Goal: Find specific page/section: Find specific page/section

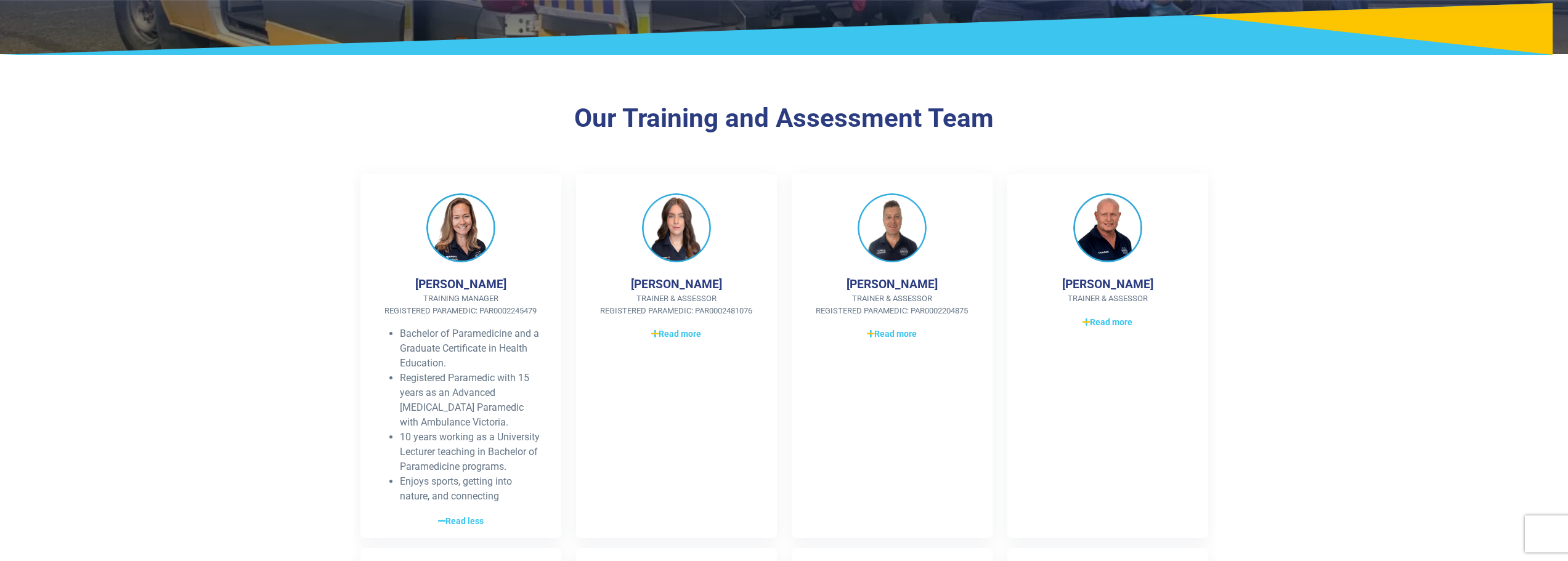
scroll to position [185, 0]
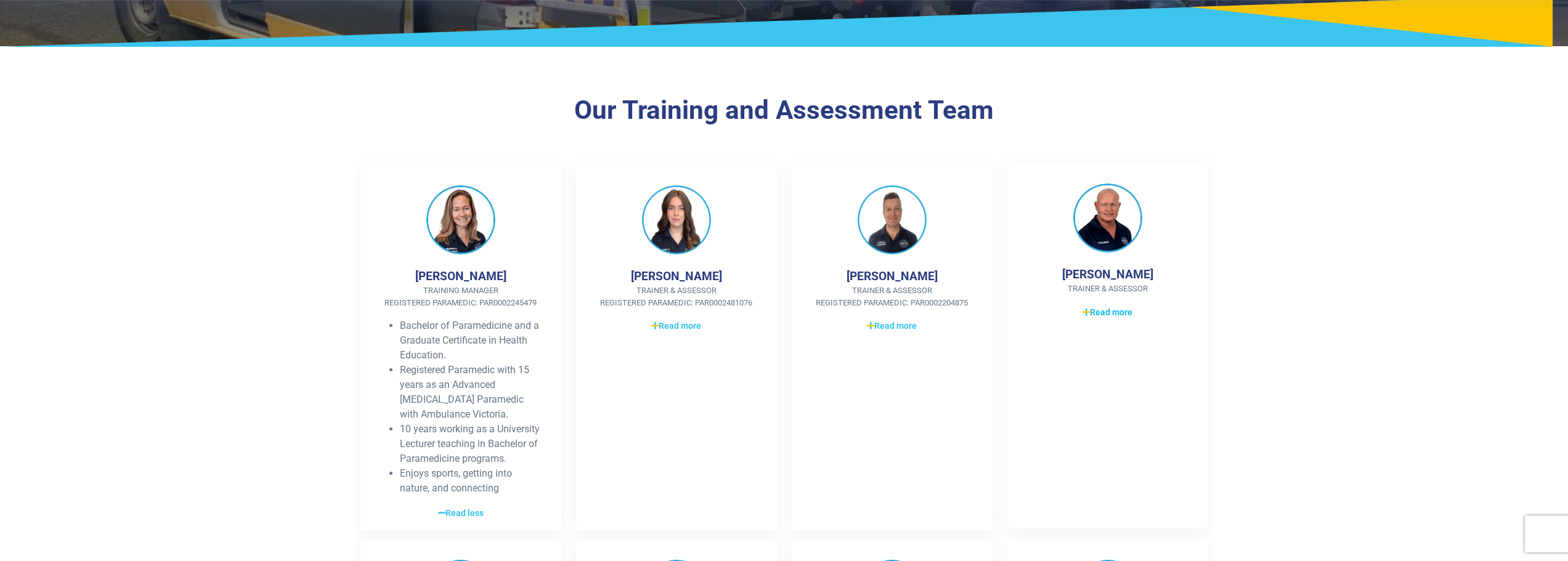
click at [1122, 310] on span "Read more" at bounding box center [1107, 312] width 50 height 13
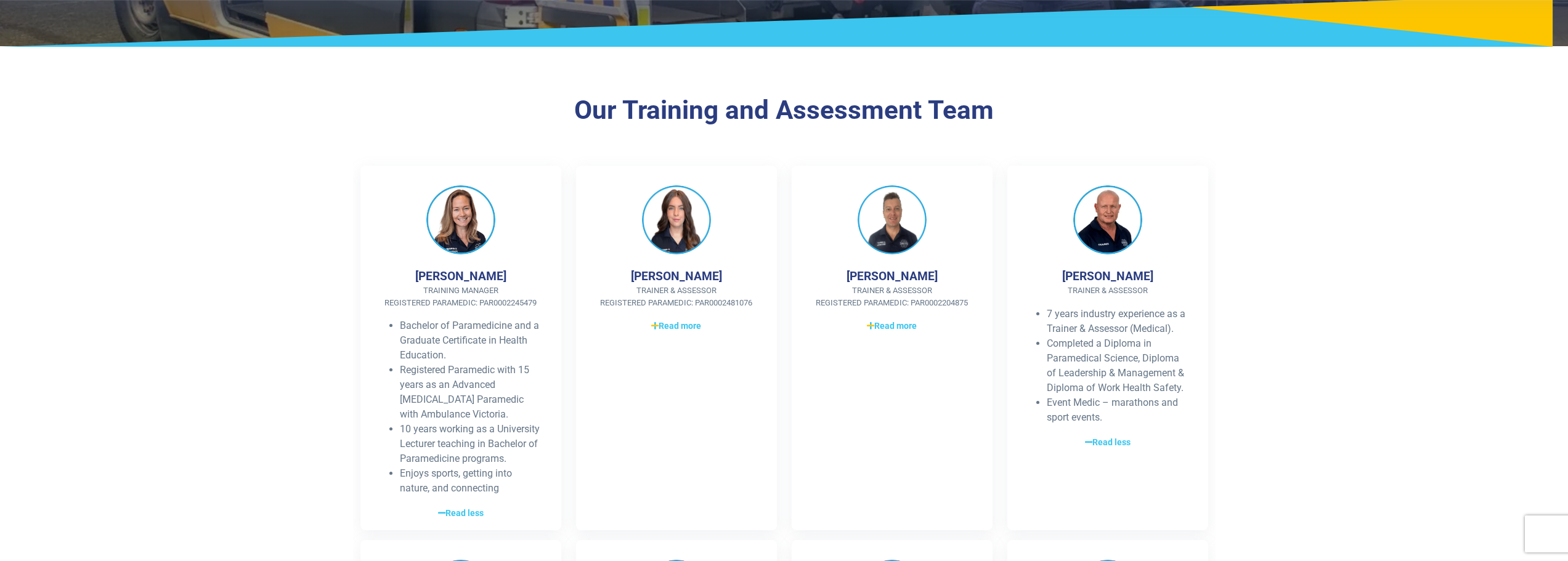
click at [1240, 271] on section "Our Training and Assessment Team [PERSON_NAME] Training Manager Registered Para…" at bounding box center [784, 504] width 1568 height 898
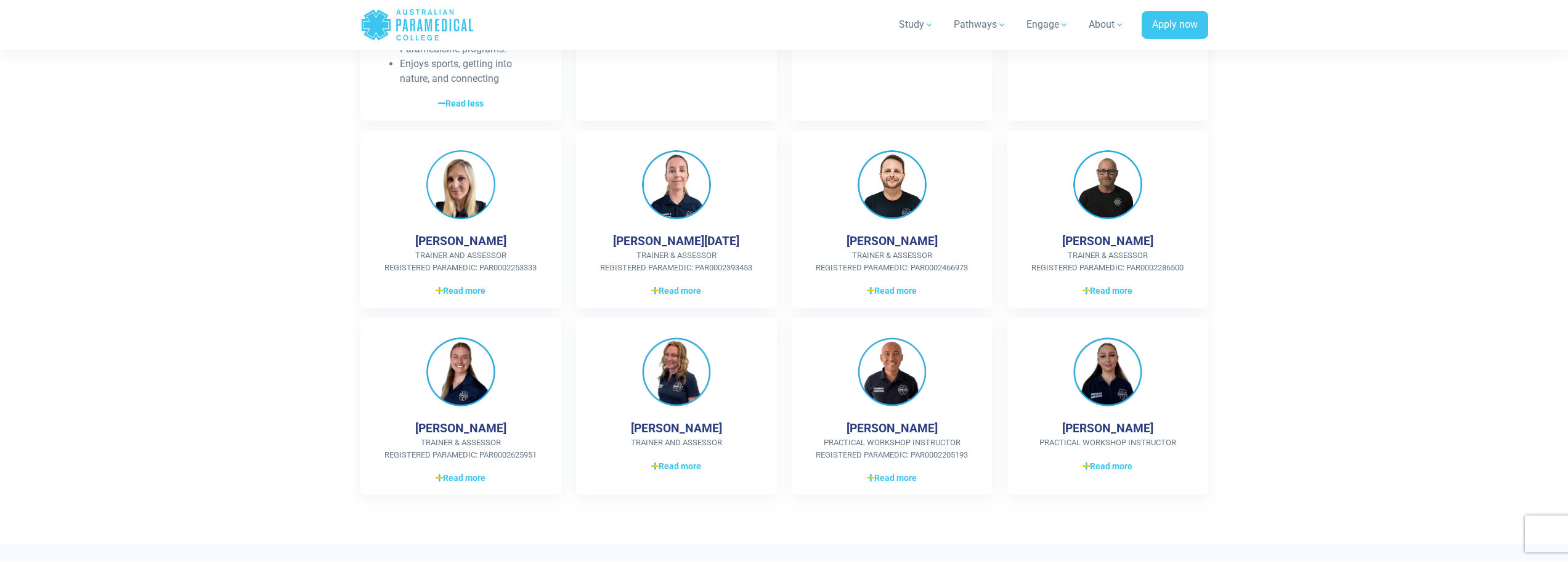
scroll to position [616, 0]
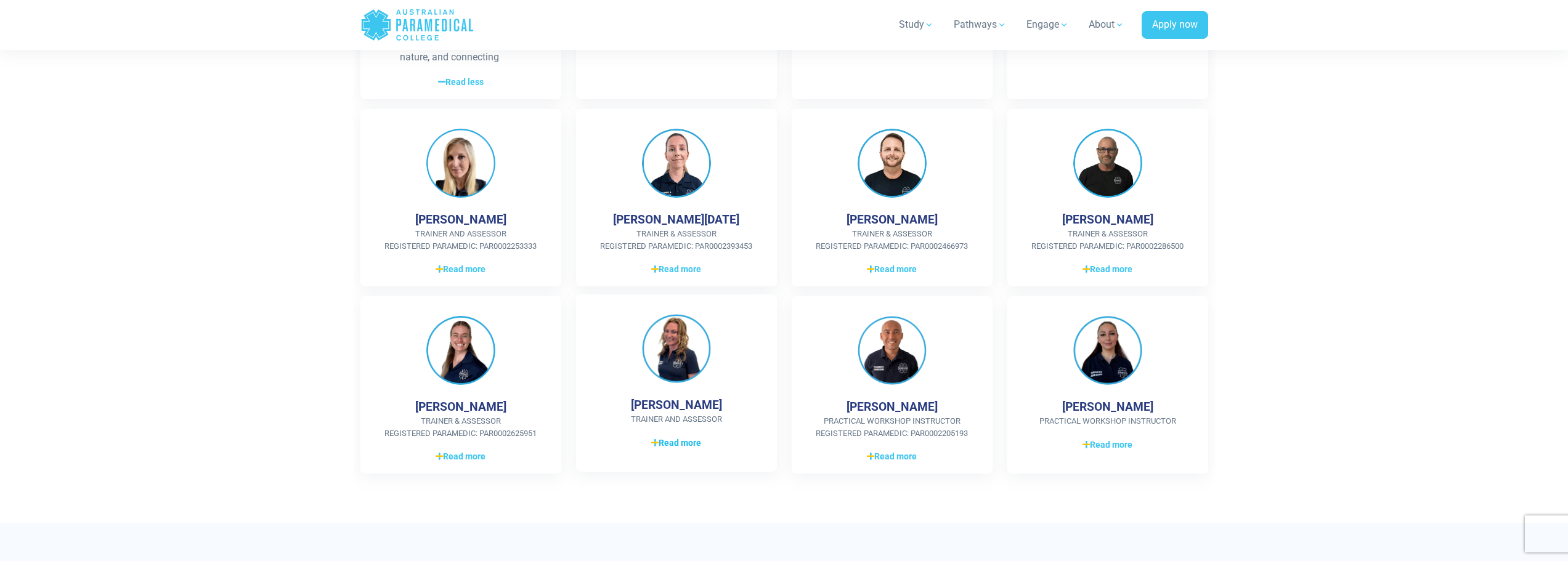
click at [658, 444] on span "Read more" at bounding box center [676, 443] width 50 height 13
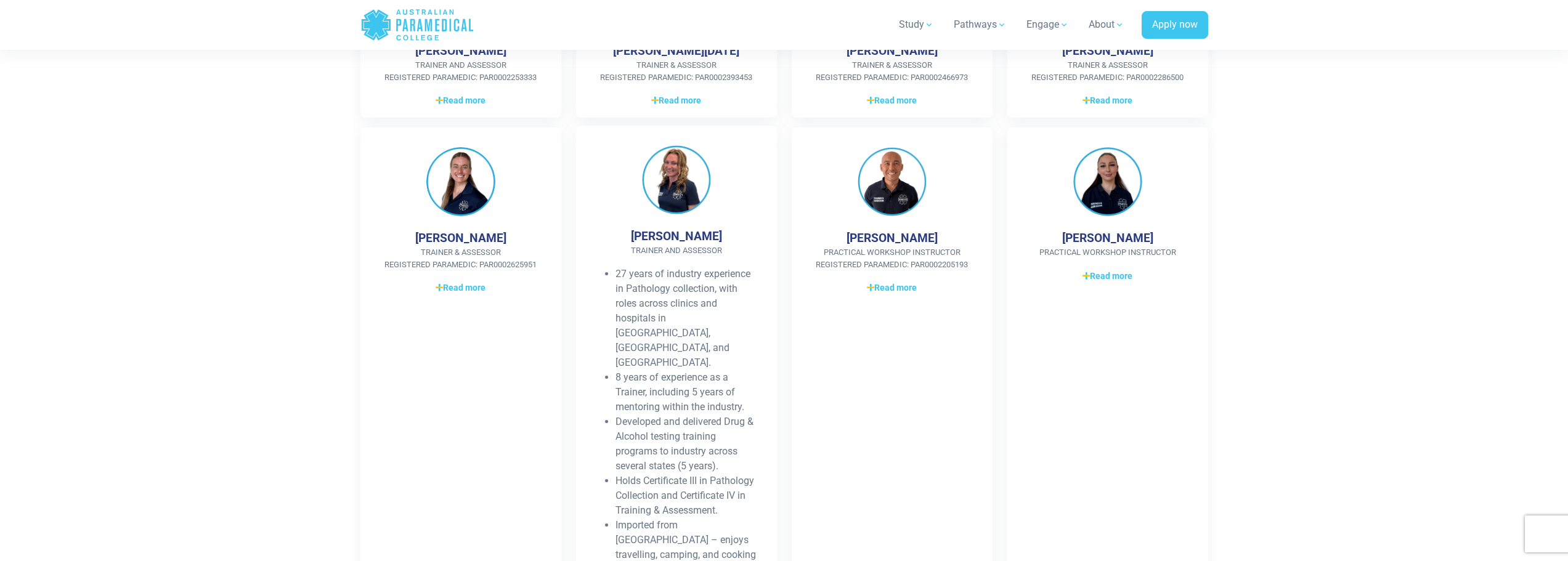
scroll to position [862, 0]
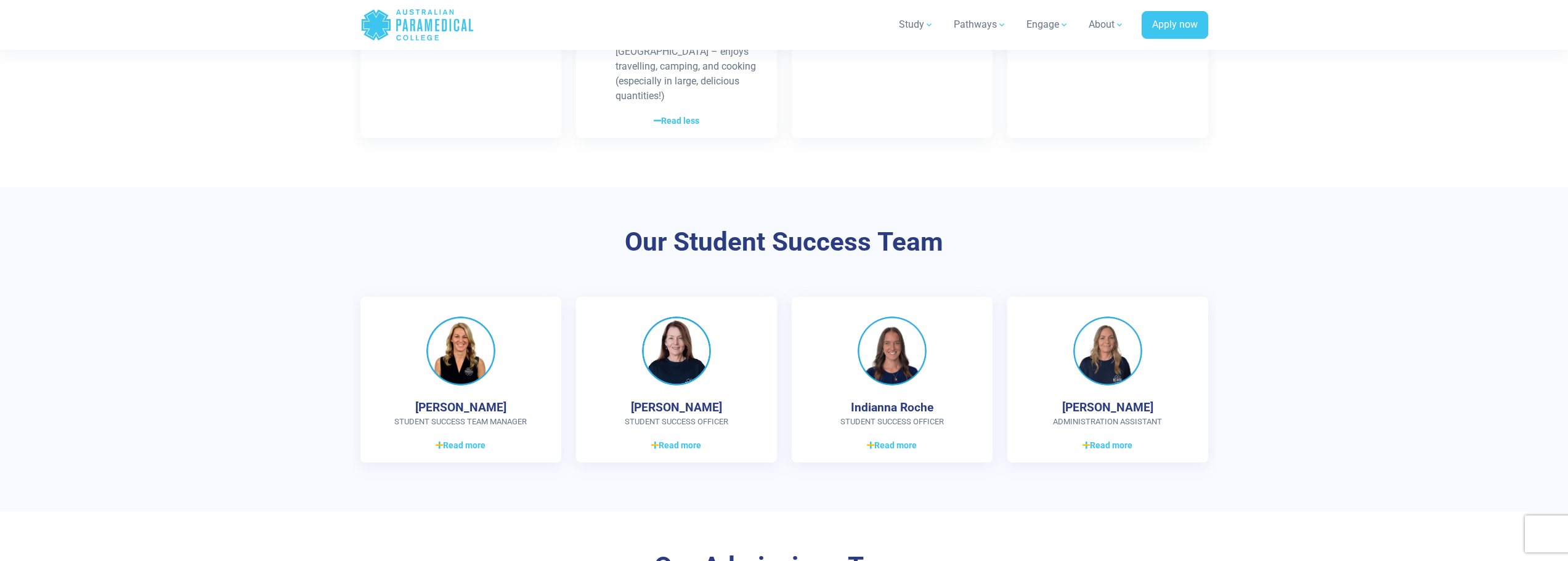
scroll to position [1293, 0]
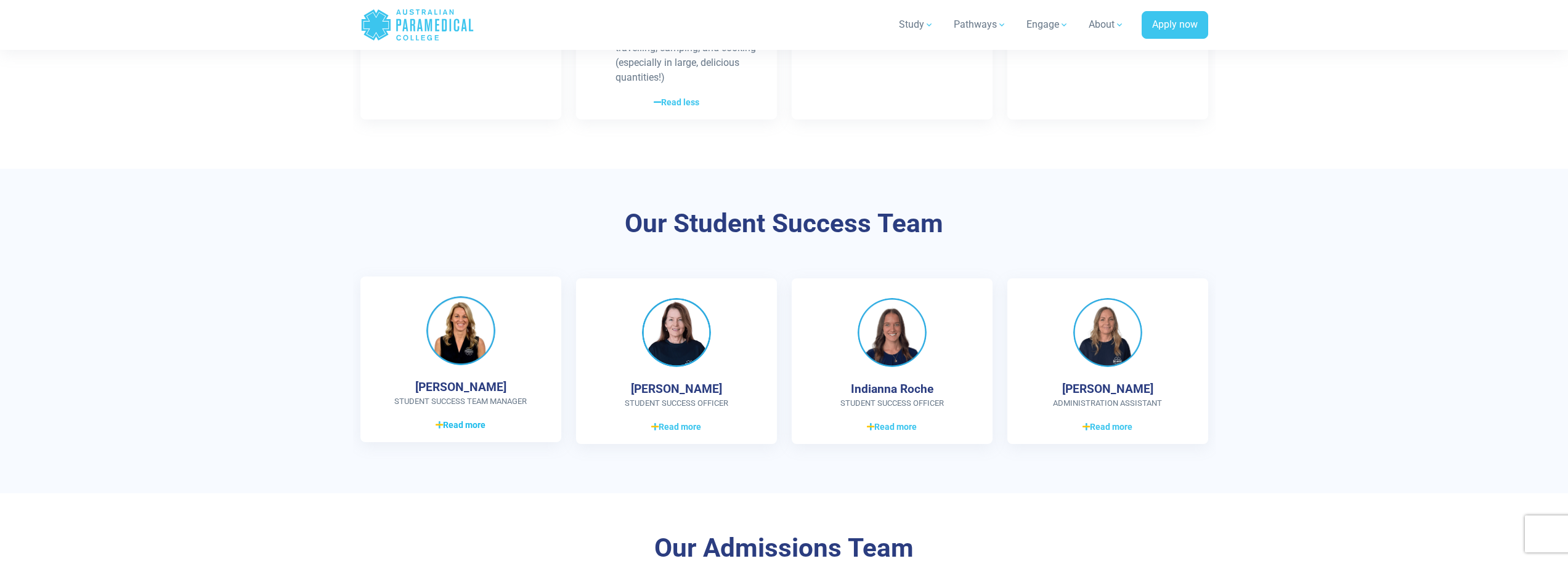
click at [459, 419] on span "Read more" at bounding box center [461, 425] width 50 height 13
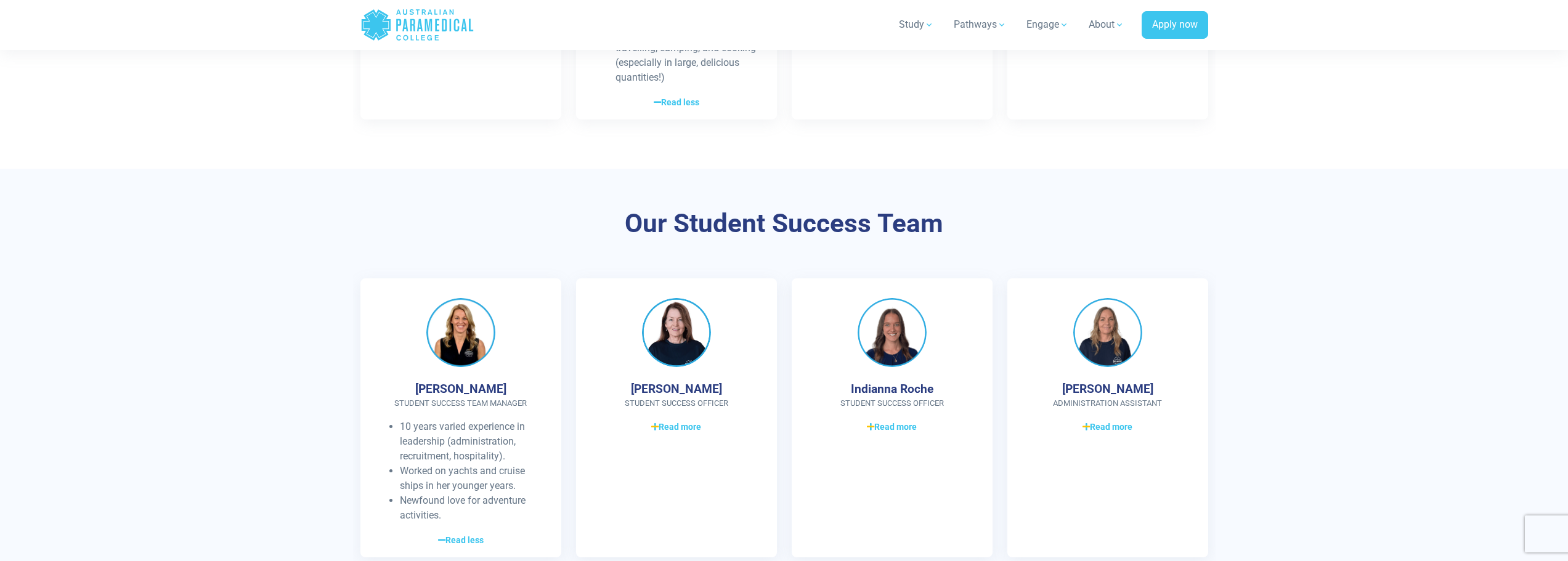
click at [318, 372] on section "Our Student Success Team [PERSON_NAME] Student Success Team Manager 10 years va…" at bounding box center [784, 387] width 1568 height 438
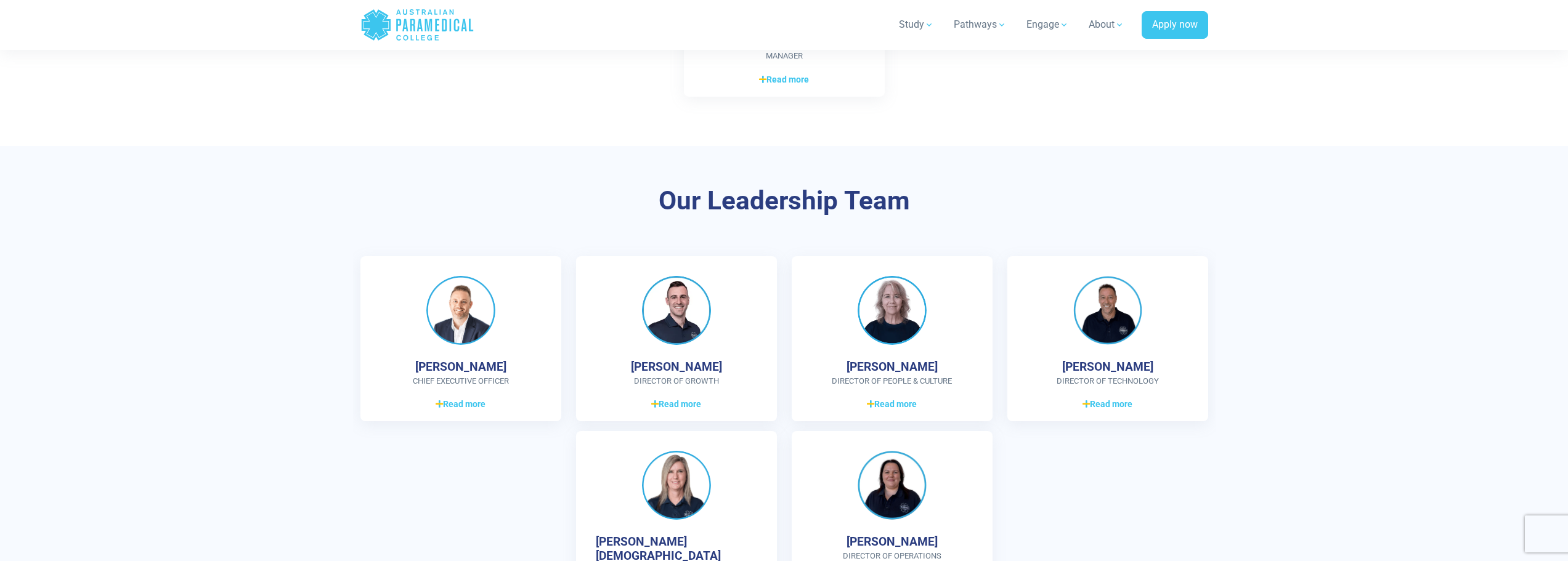
scroll to position [3940, 0]
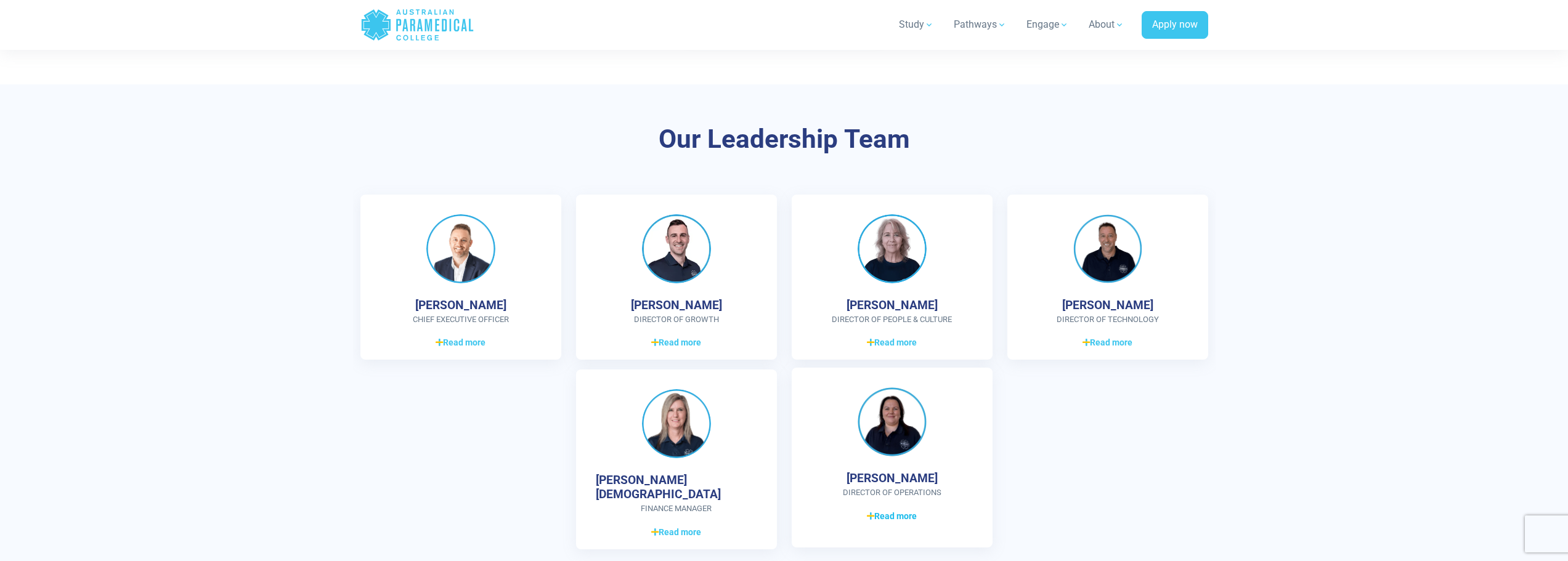
click at [894, 509] on span "Read more" at bounding box center [892, 516] width 50 height 13
click at [1017, 410] on div "[PERSON_NAME] CHIEF EXECUTIVE OFFICER Graduate Diploma of Management (Learning)…" at bounding box center [784, 455] width 862 height 522
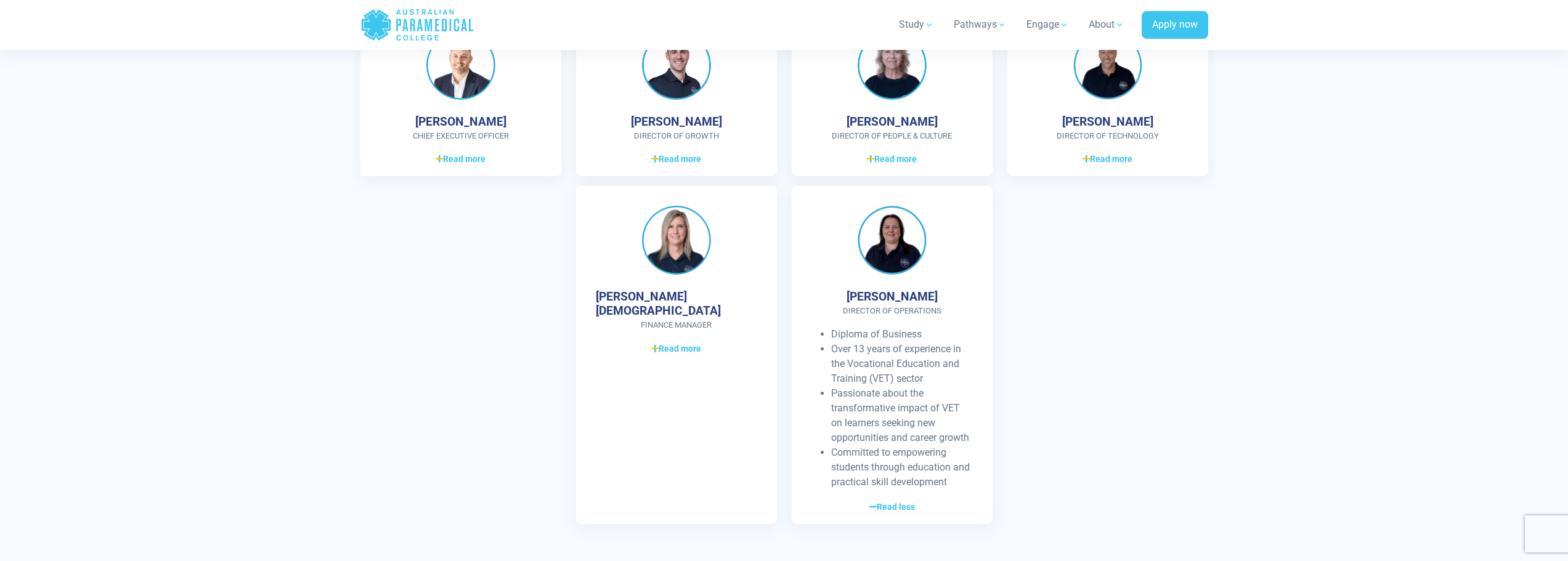
scroll to position [4125, 0]
click at [1232, 353] on section "Our Leadership Team [PERSON_NAME] CHIEF EXECUTIVE OFFICER Graduate Diploma of M…" at bounding box center [784, 235] width 1568 height 672
click at [1138, 346] on div "[PERSON_NAME] CHIEF EXECUTIVE OFFICER Graduate Diploma of Management (Learning)…" at bounding box center [784, 271] width 862 height 522
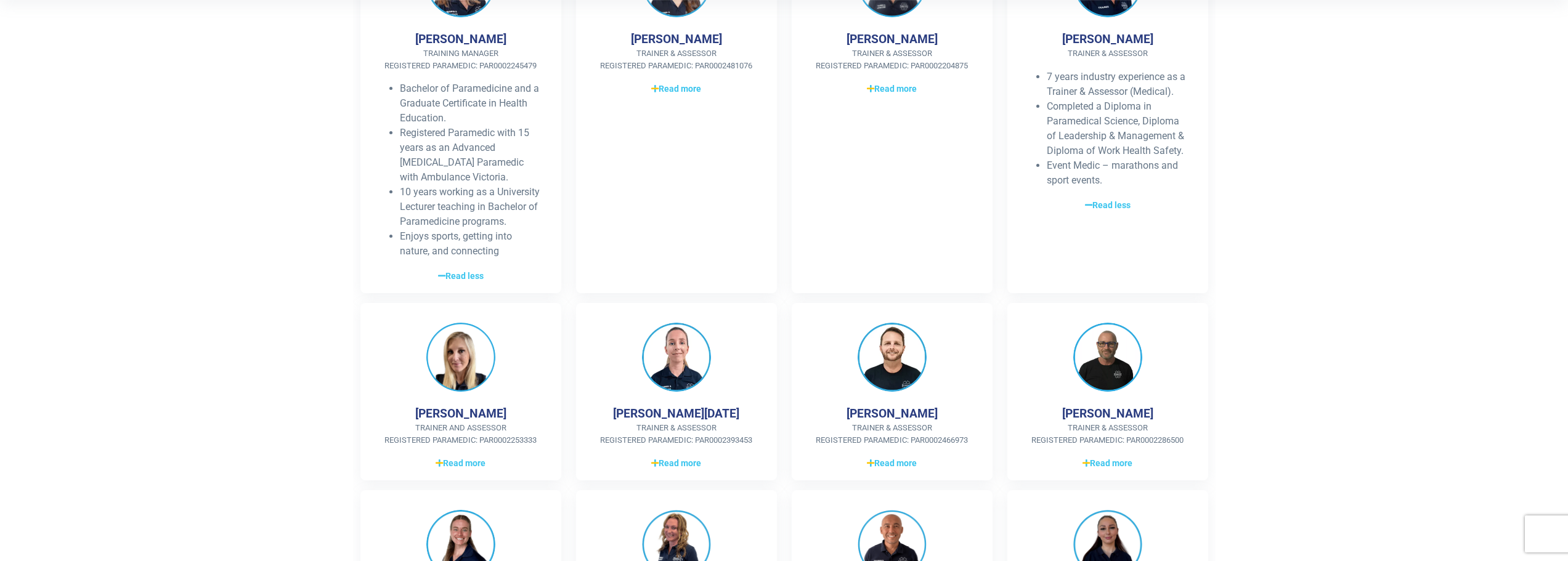
scroll to position [308, 0]
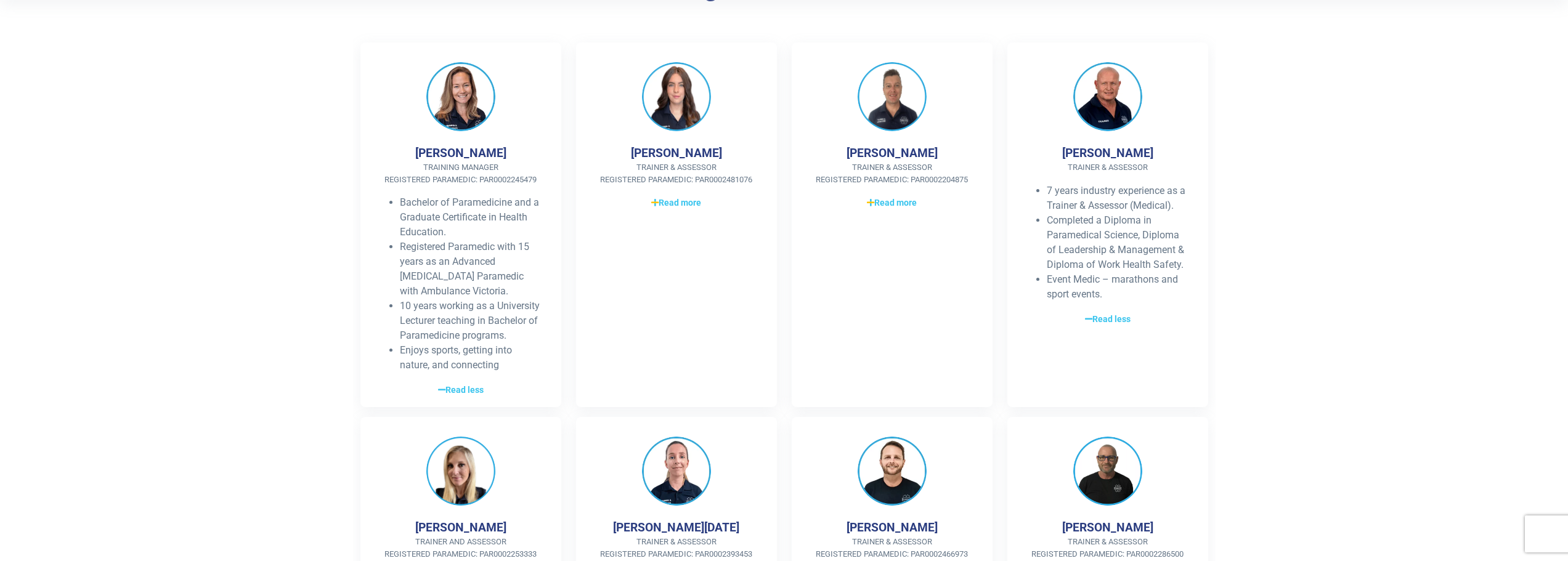
click at [240, 257] on section "Our Training and Assessment Team [PERSON_NAME] Training Manager Registered Para…" at bounding box center [784, 542] width 1568 height 1221
click at [472, 99] on img at bounding box center [461, 94] width 69 height 69
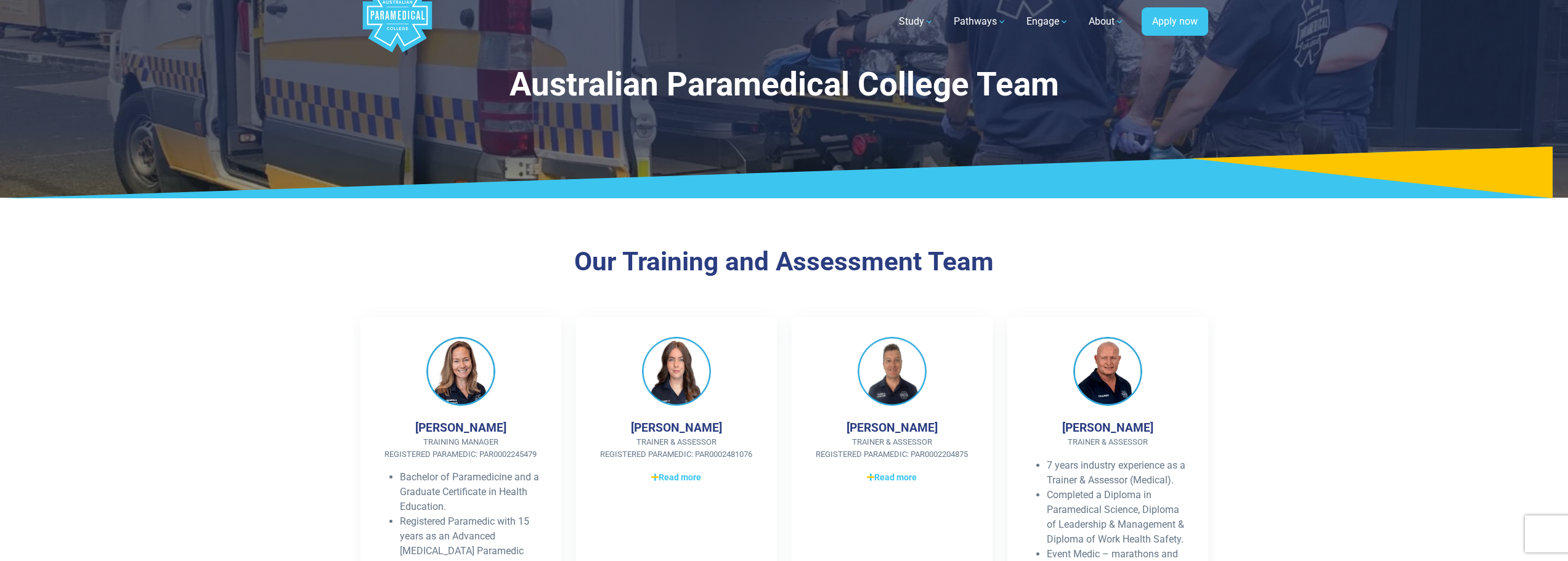
scroll to position [0, 0]
